Goal: Find specific page/section: Find specific page/section

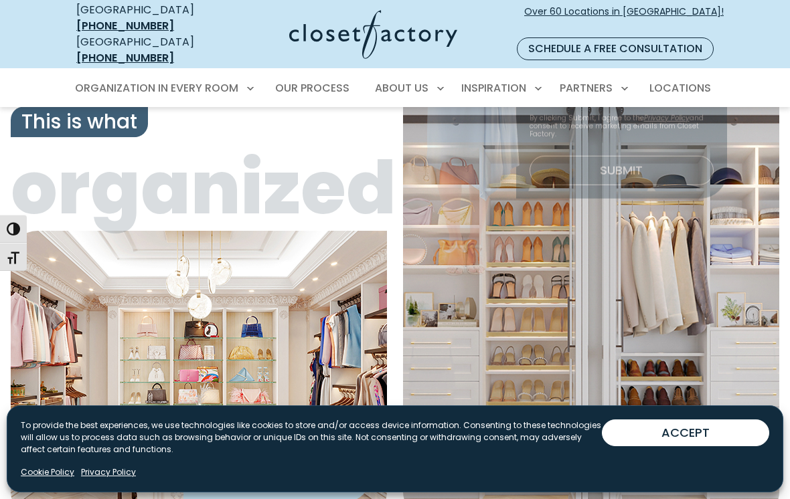
scroll to position [13, 0]
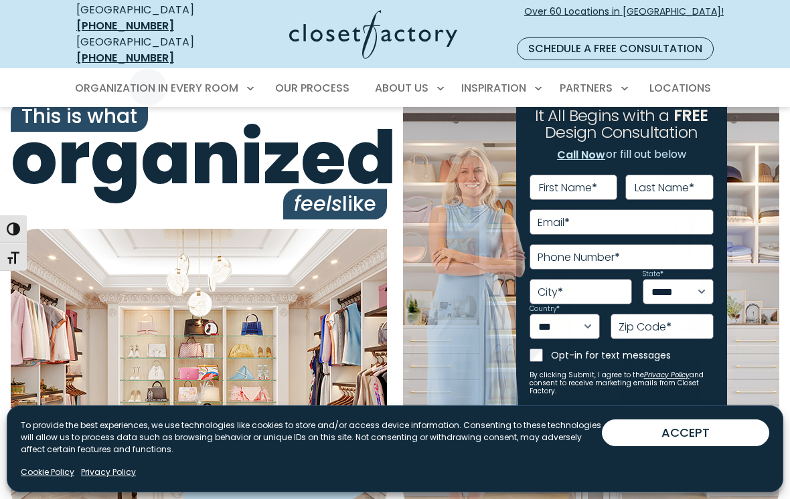
click at [344, 80] on span "Our Process" at bounding box center [312, 87] width 74 height 15
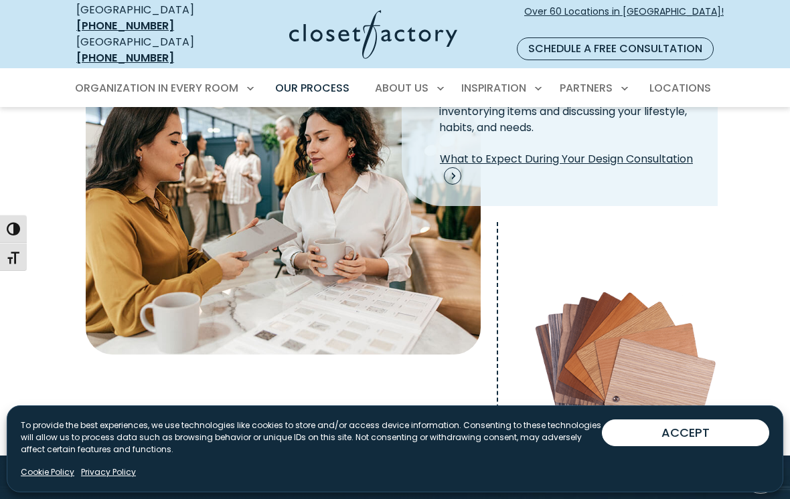
scroll to position [424, 0]
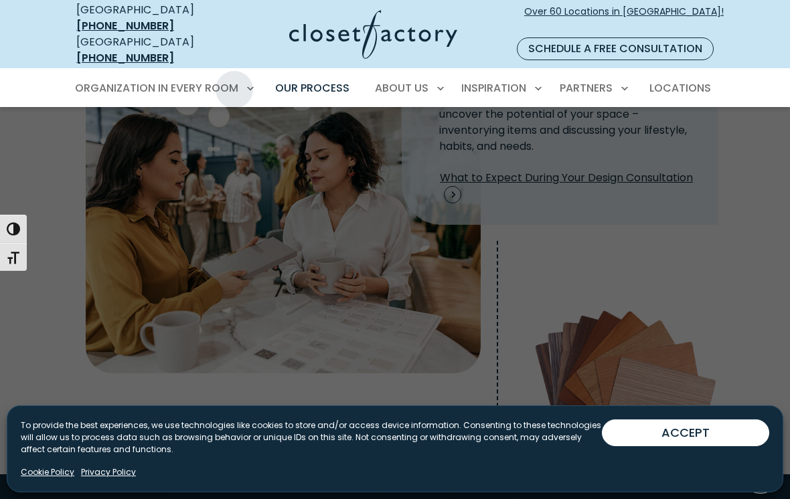
click at [145, 327] on span "Laundry Room" at bounding box center [119, 333] width 75 height 13
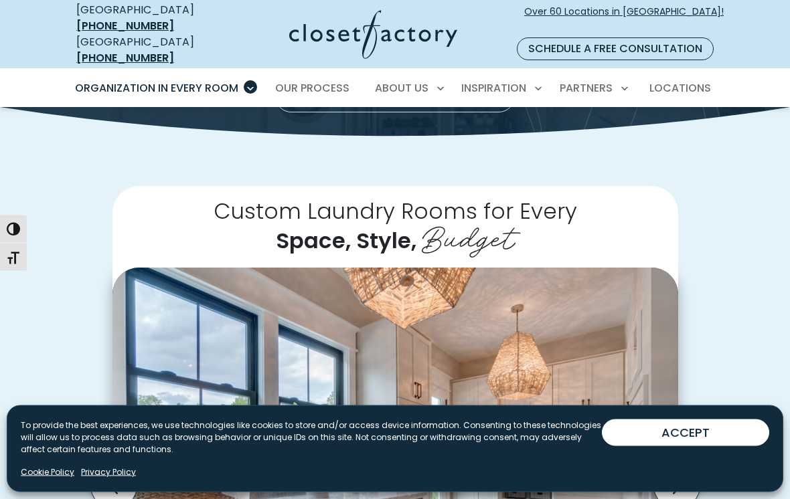
scroll to position [210, 0]
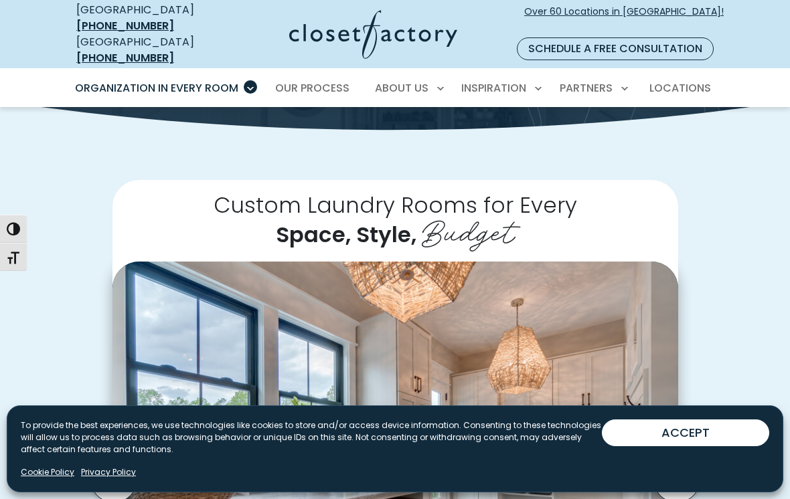
click at [721, 446] on button "ACCEPT" at bounding box center [685, 433] width 167 height 27
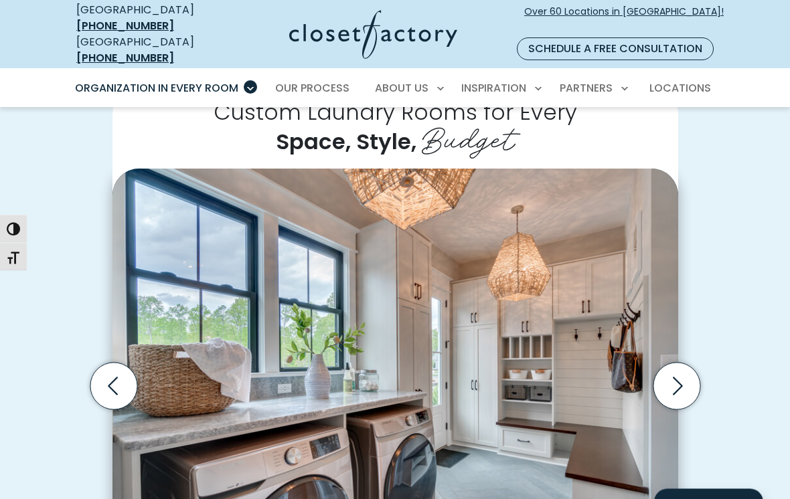
scroll to position [306, 0]
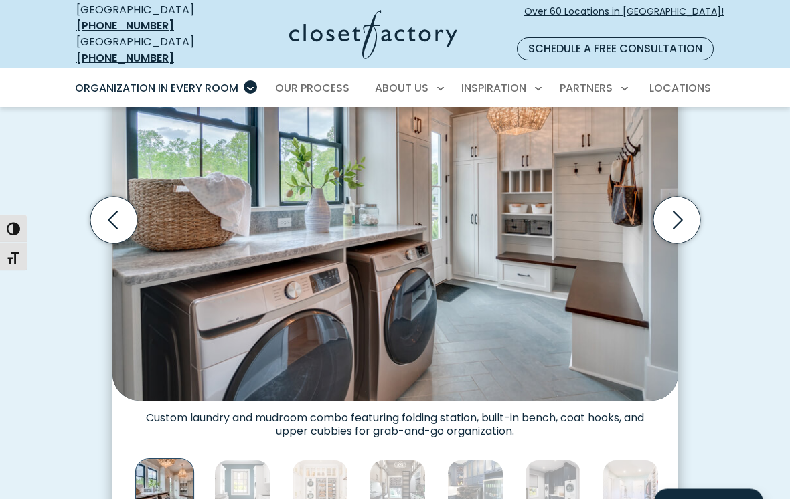
click at [681, 201] on icon "Next slide" at bounding box center [675, 220] width 47 height 47
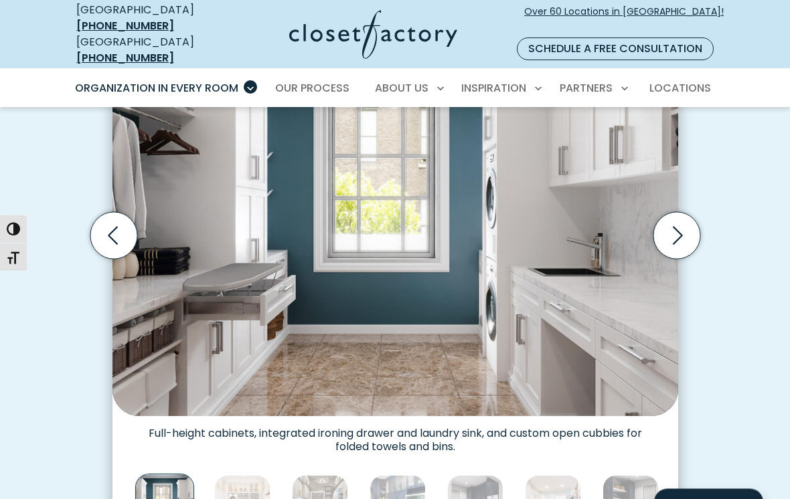
scroll to position [406, 0]
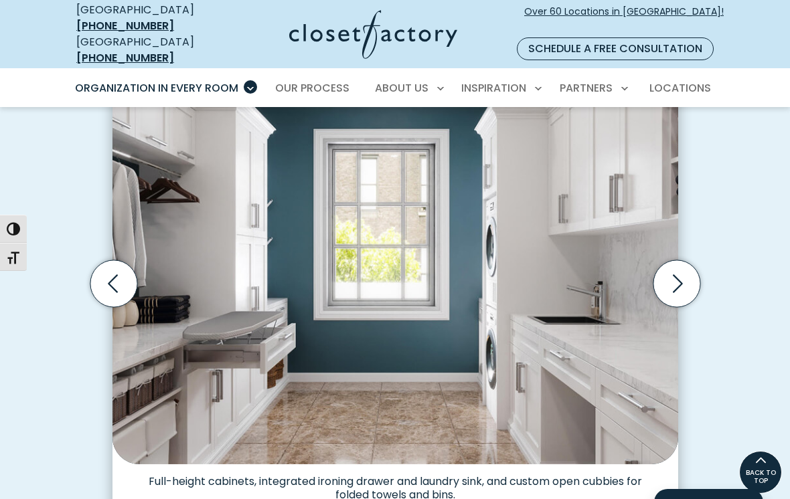
click at [683, 260] on icon "Next slide" at bounding box center [675, 283] width 47 height 47
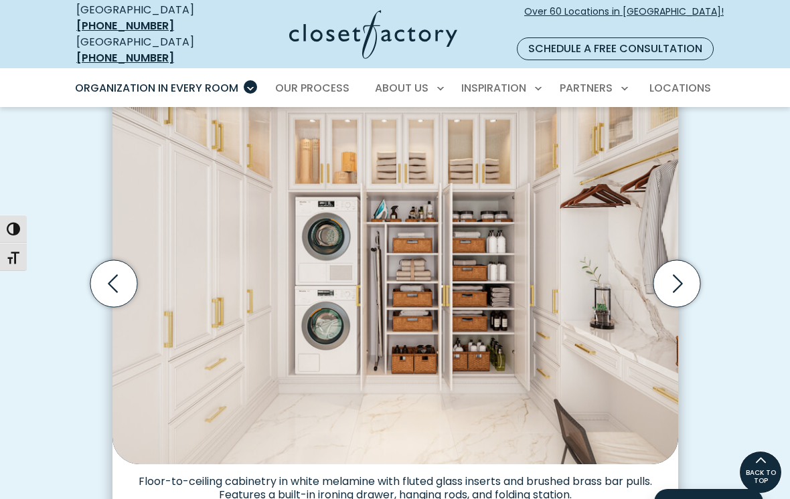
click at [677, 260] on icon "Next slide" at bounding box center [675, 283] width 47 height 47
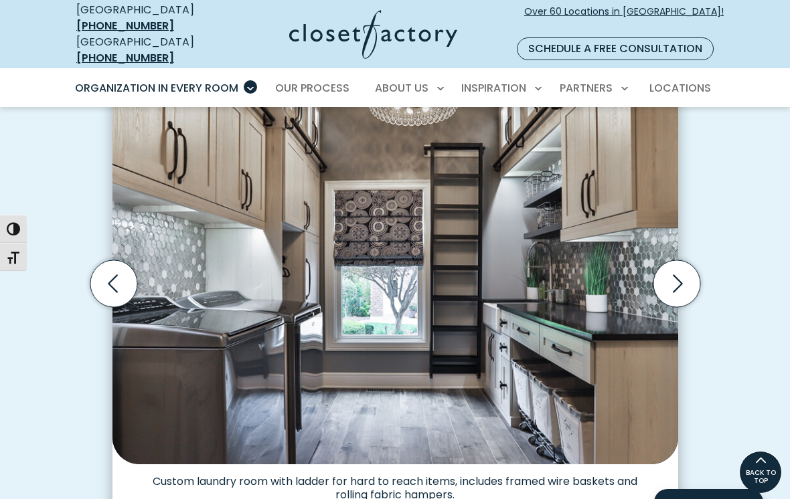
click at [675, 260] on icon "Next slide" at bounding box center [675, 283] width 47 height 47
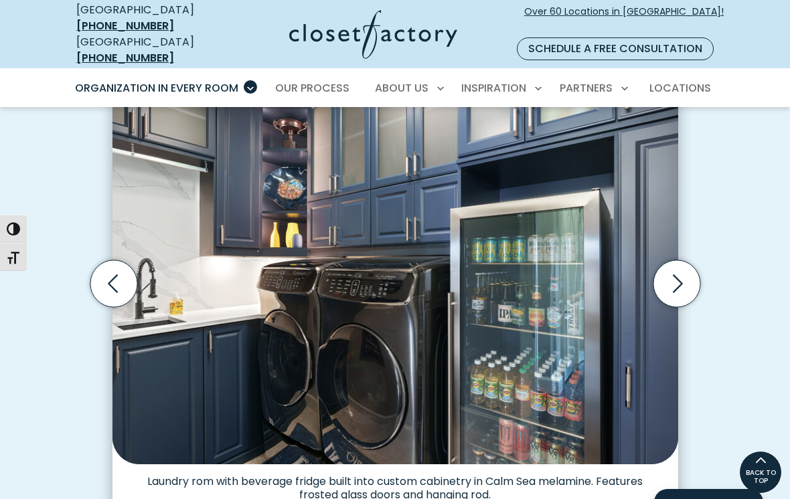
click at [681, 260] on icon "Next slide" at bounding box center [675, 283] width 47 height 47
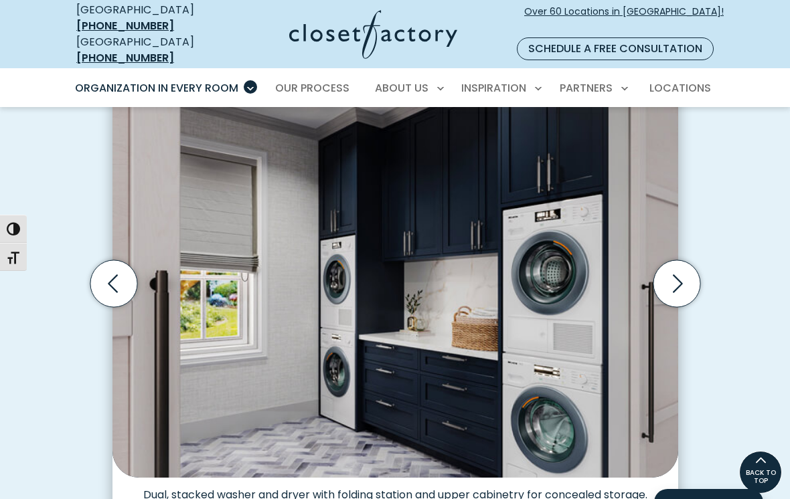
click at [685, 260] on icon "Next slide" at bounding box center [675, 283] width 47 height 47
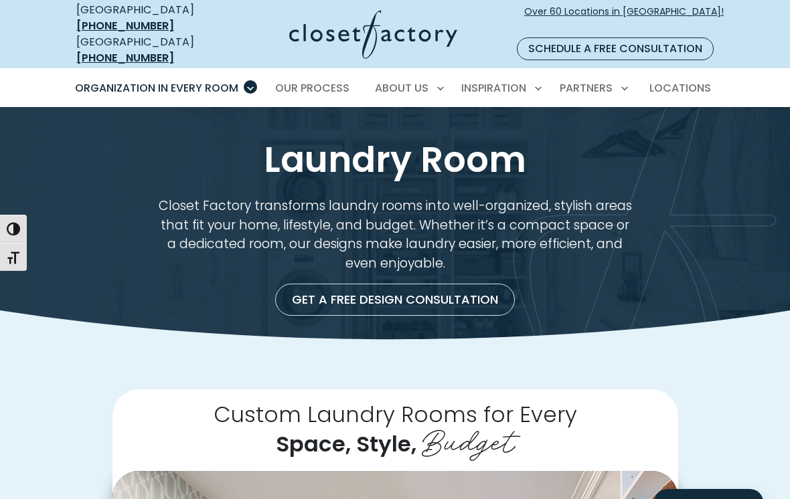
scroll to position [0, 0]
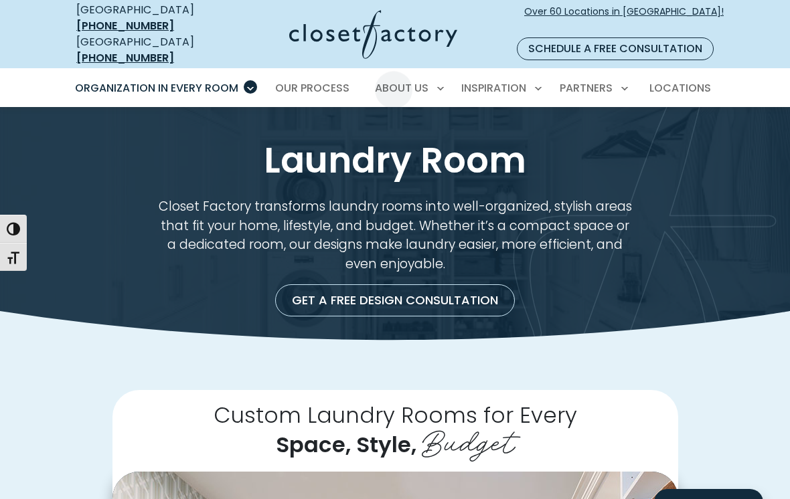
click at [697, 80] on span "Locations" at bounding box center [680, 87] width 62 height 15
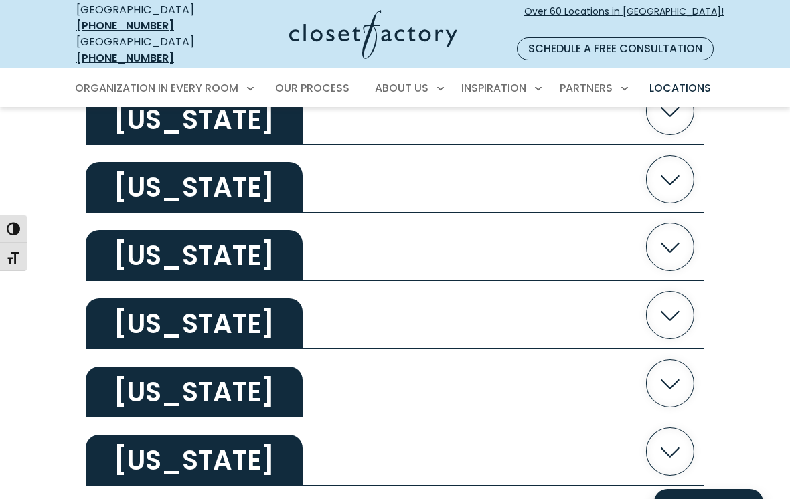
scroll to position [2315, 0]
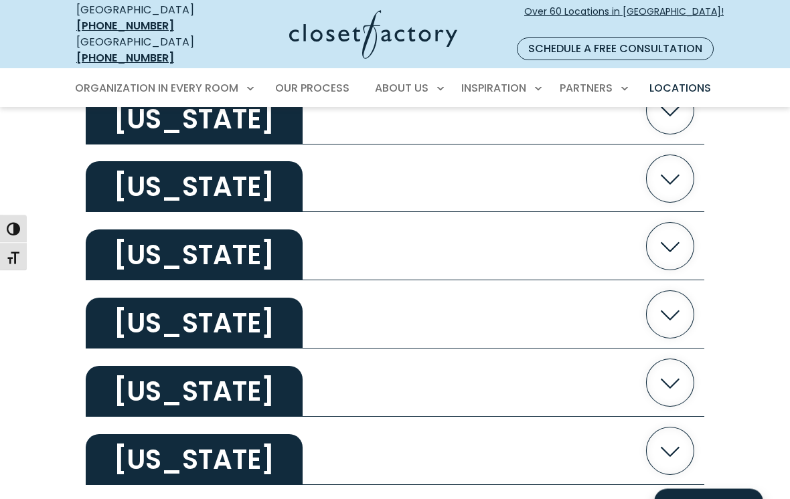
click at [680, 373] on icon "button" at bounding box center [670, 384] width 48 height 48
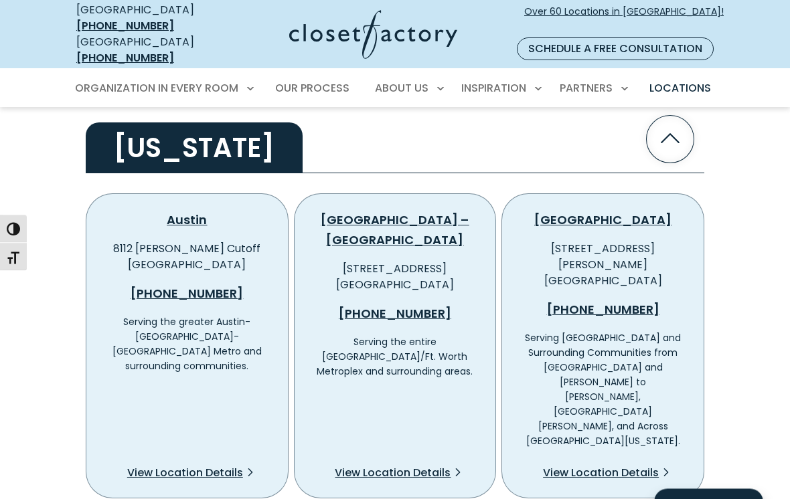
scroll to position [2560, 0]
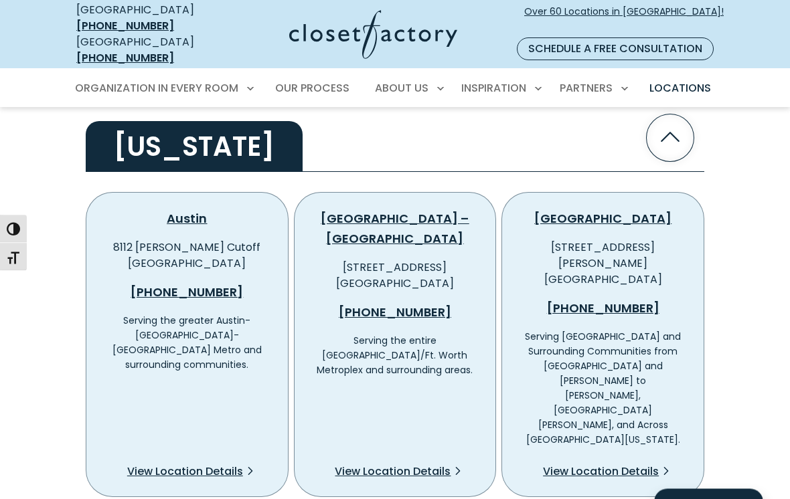
click at [437, 464] on span "View Location Details" at bounding box center [393, 472] width 116 height 16
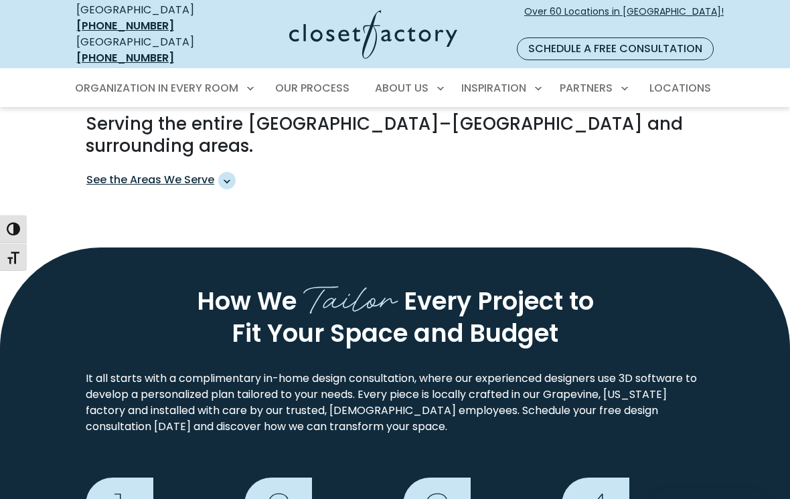
scroll to position [847, 0]
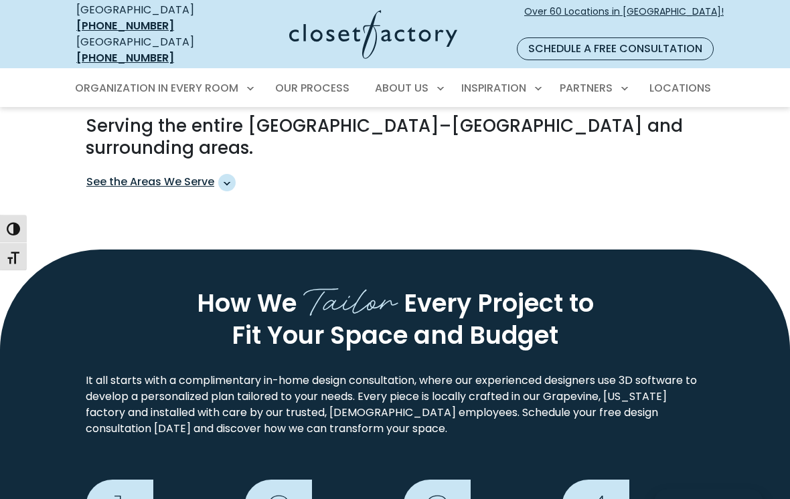
click at [236, 175] on span "See the Areas We Serve" at bounding box center [160, 183] width 149 height 17
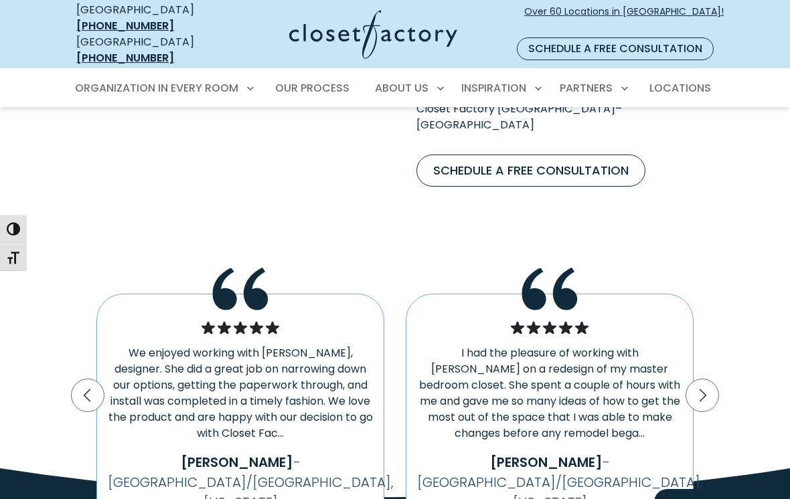
scroll to position [3381, 0]
